Goal: Navigation & Orientation: Find specific page/section

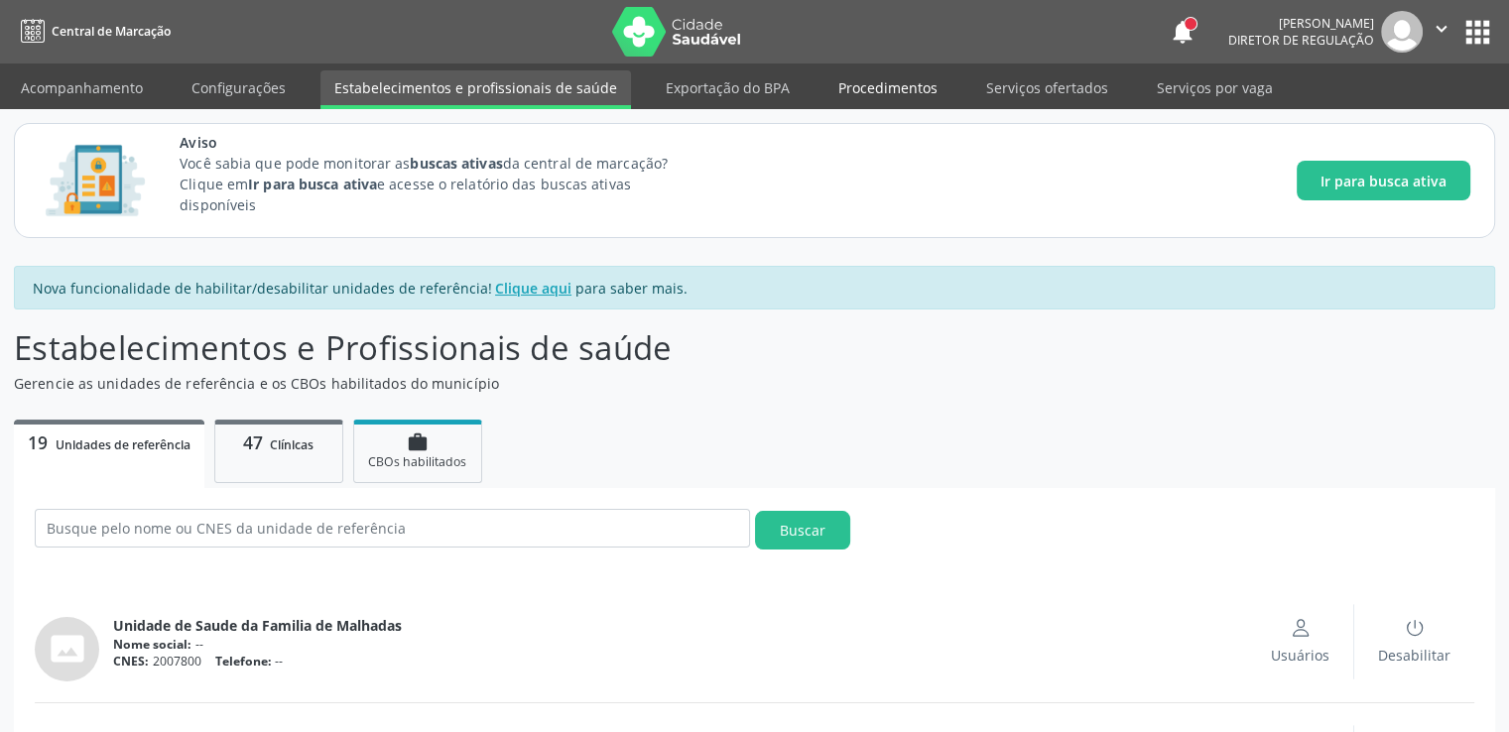
click at [853, 103] on link "Procedimentos" at bounding box center [887, 87] width 127 height 35
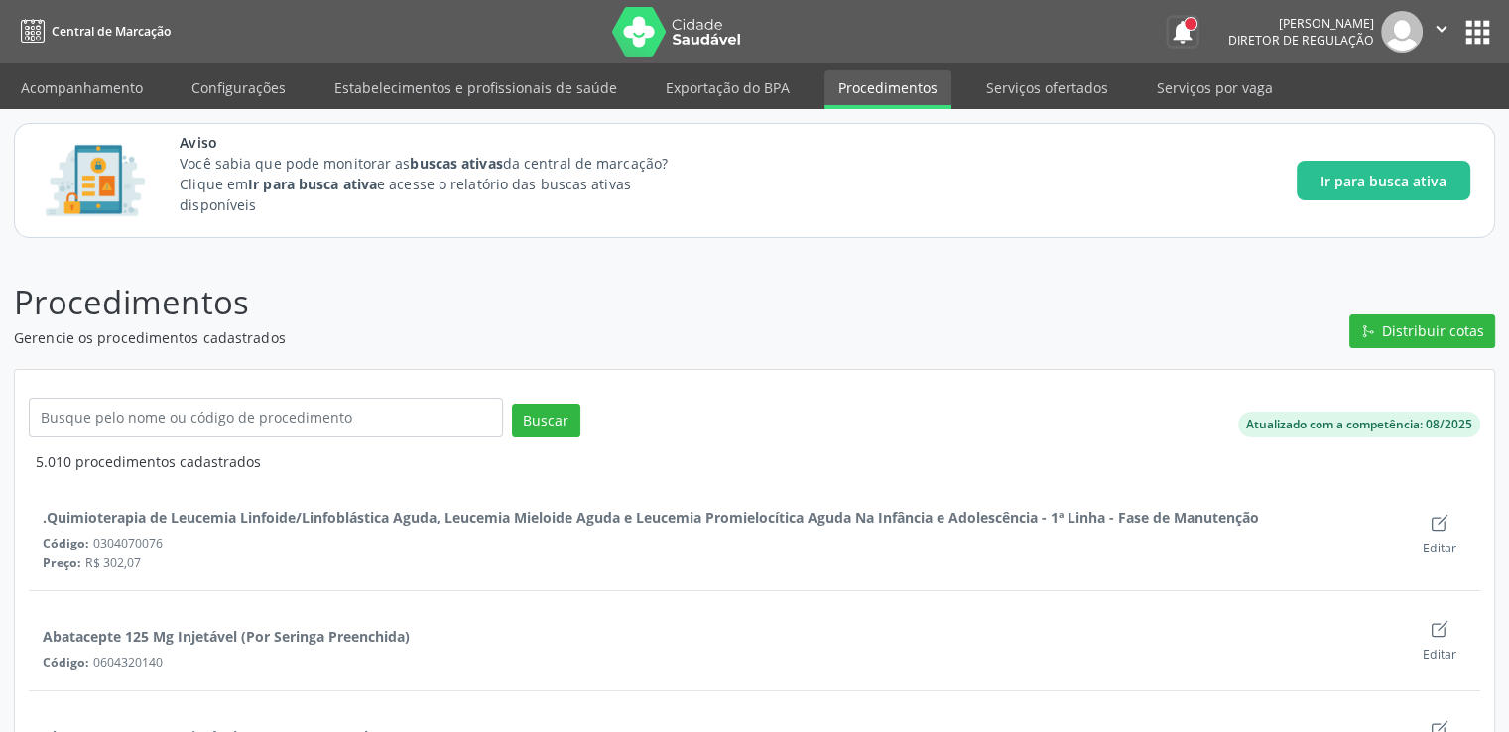
click at [1169, 28] on button "notifications" at bounding box center [1183, 32] width 28 height 28
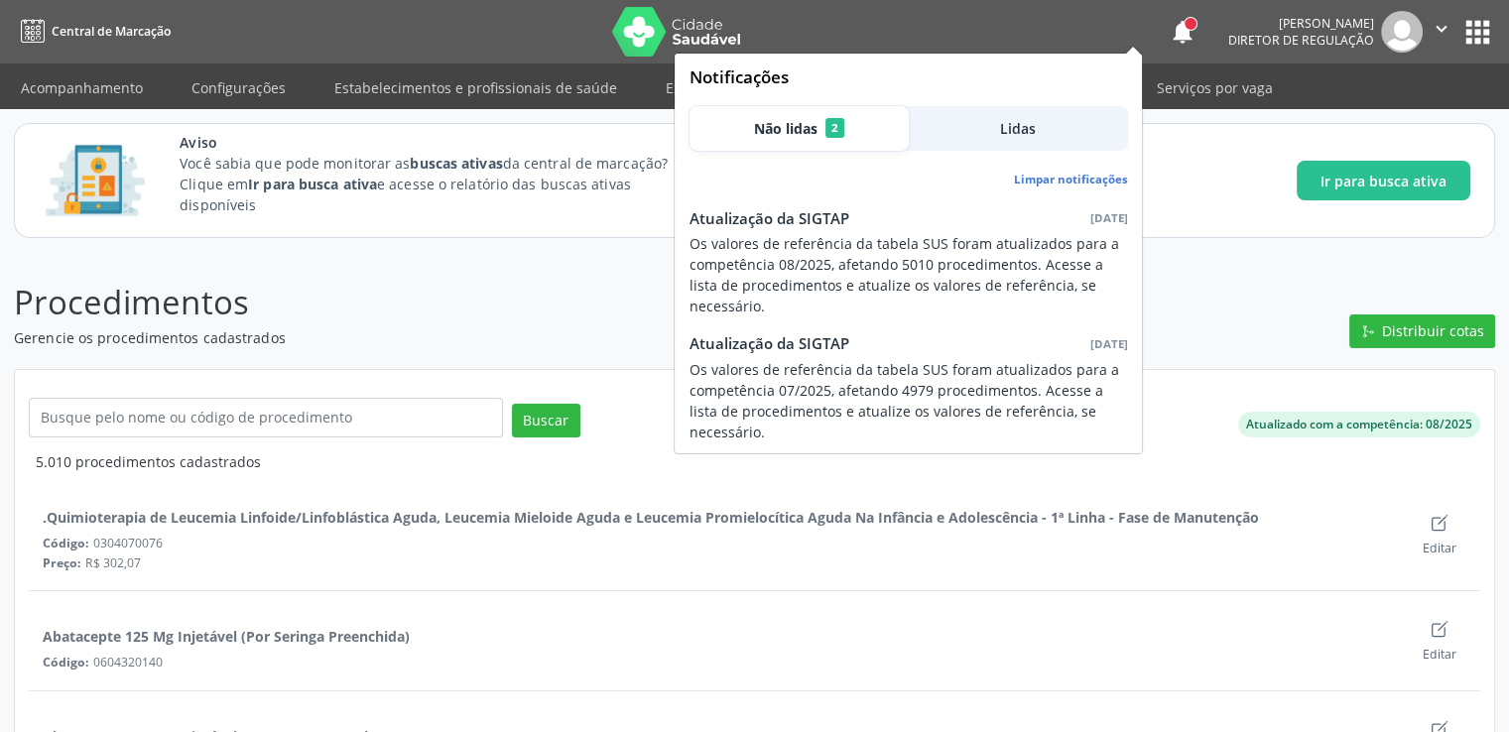
click at [539, 219] on span "Você sabia que pode monitorar as buscas ativas da central de marcação? Clique e…" at bounding box center [442, 191] width 525 height 76
click at [1184, 26] on div at bounding box center [1190, 24] width 12 height 12
click at [1169, 34] on button "notifications" at bounding box center [1183, 32] width 28 height 28
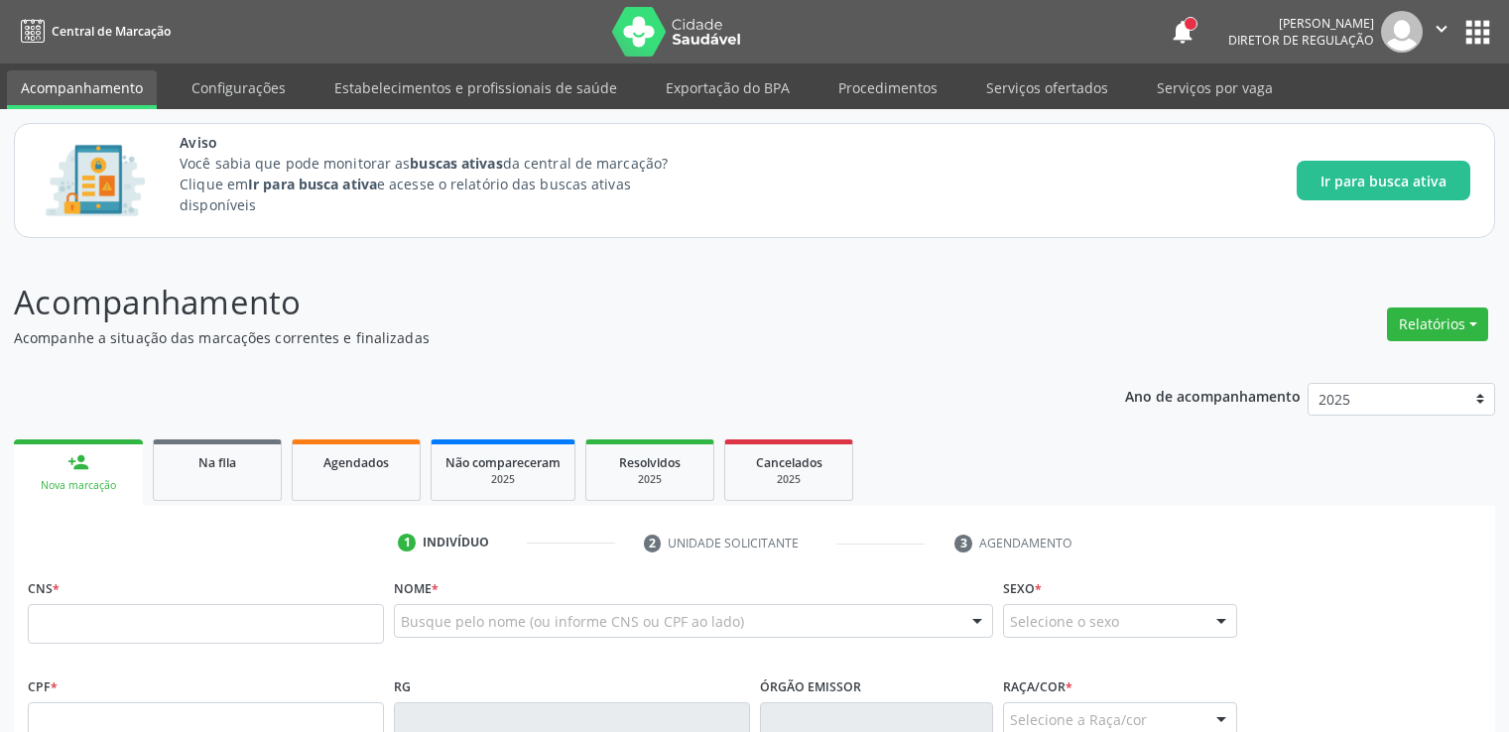
scroll to position [485, 0]
